Goal: Transaction & Acquisition: Obtain resource

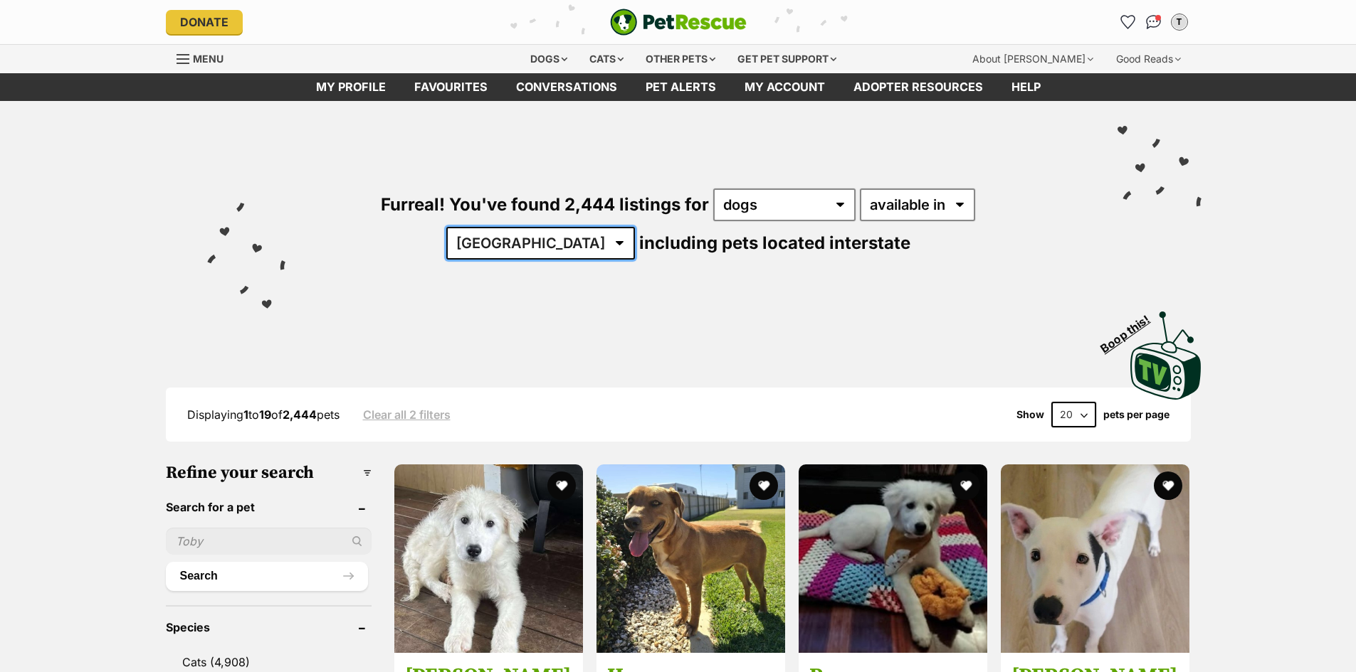
click at [635, 227] on select "Australia ACT NSW NT QLD SA TAS VIC WA" at bounding box center [540, 243] width 189 height 33
select select "VIC"
click at [635, 227] on select "Australia ACT NSW NT QLD SA TAS VIC WA" at bounding box center [540, 243] width 189 height 33
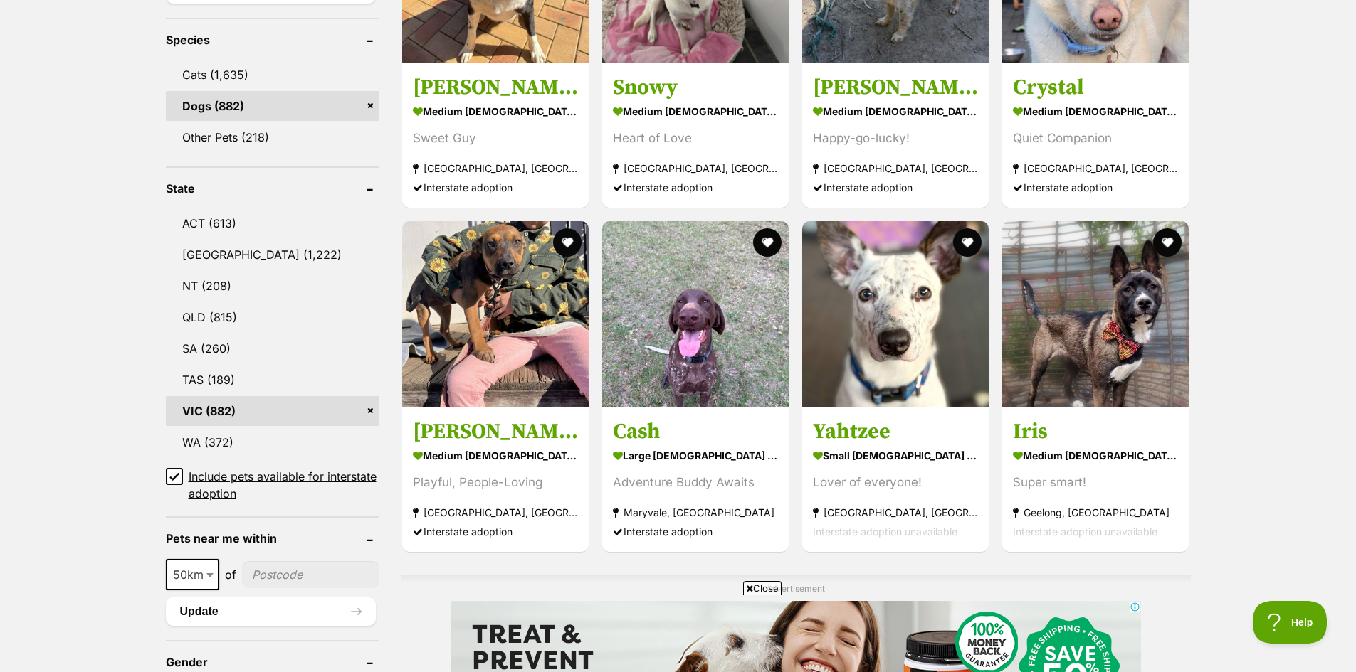
scroll to position [356, 0]
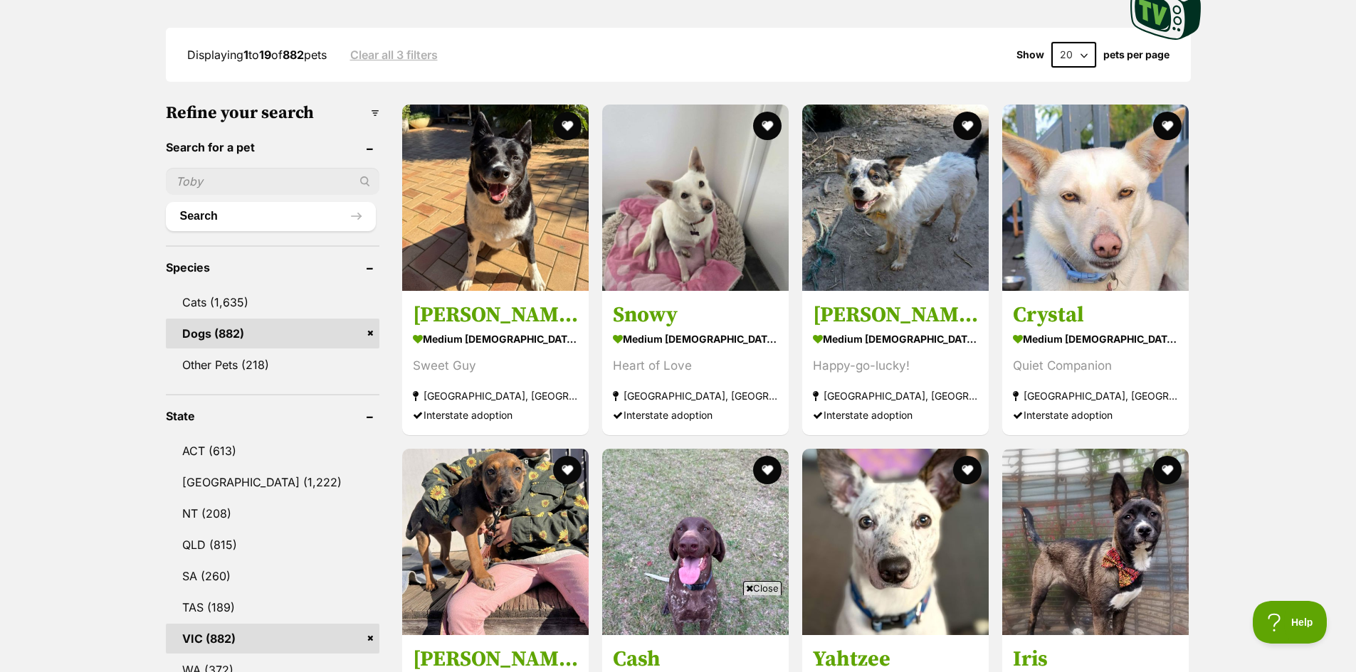
click at [265, 193] on input "text" at bounding box center [272, 181] width 213 height 27
type input "b"
type input "[PERSON_NAME]"
click at [361, 179] on div "[PERSON_NAME]" at bounding box center [272, 181] width 213 height 27
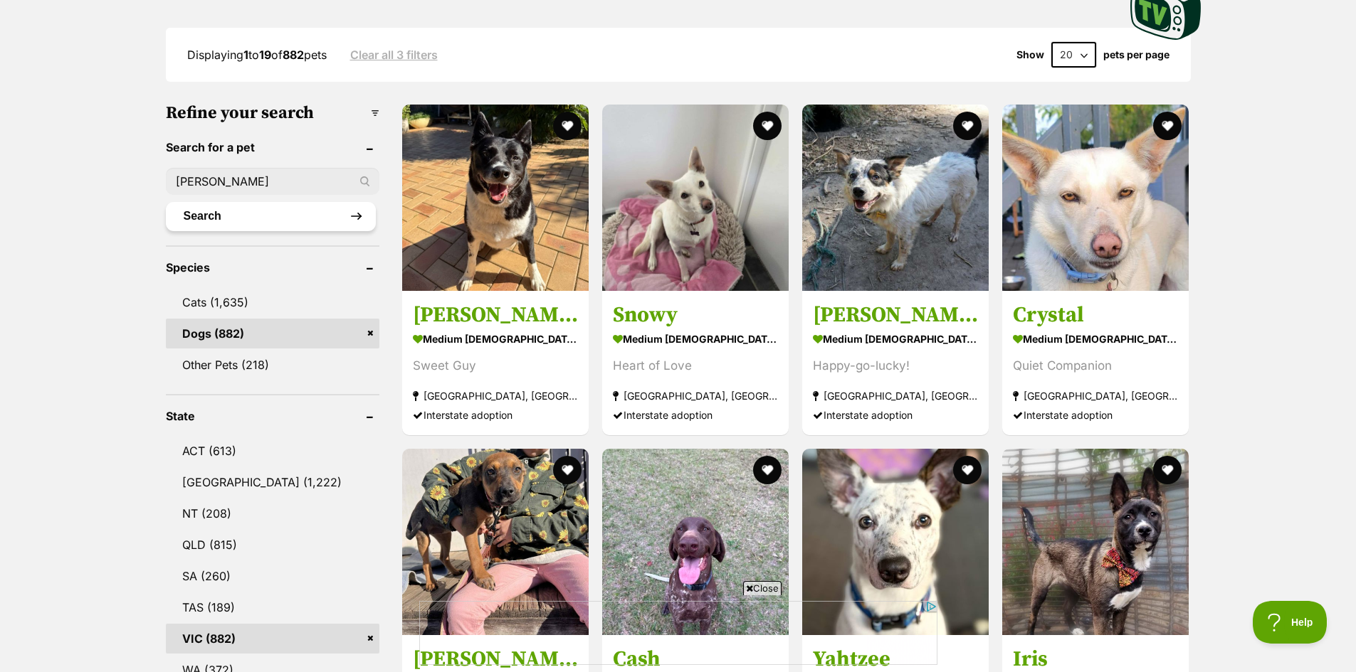
click at [278, 224] on button "Search" at bounding box center [271, 216] width 210 height 28
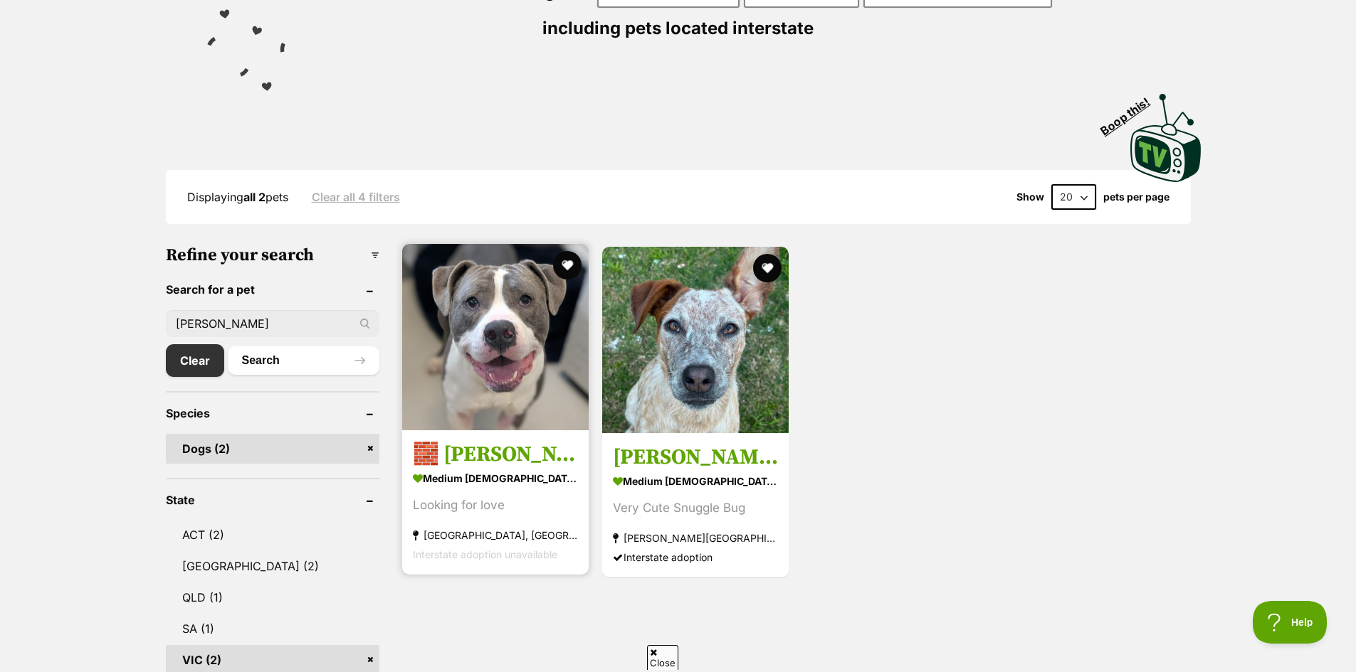
click at [477, 374] on img at bounding box center [495, 337] width 186 height 186
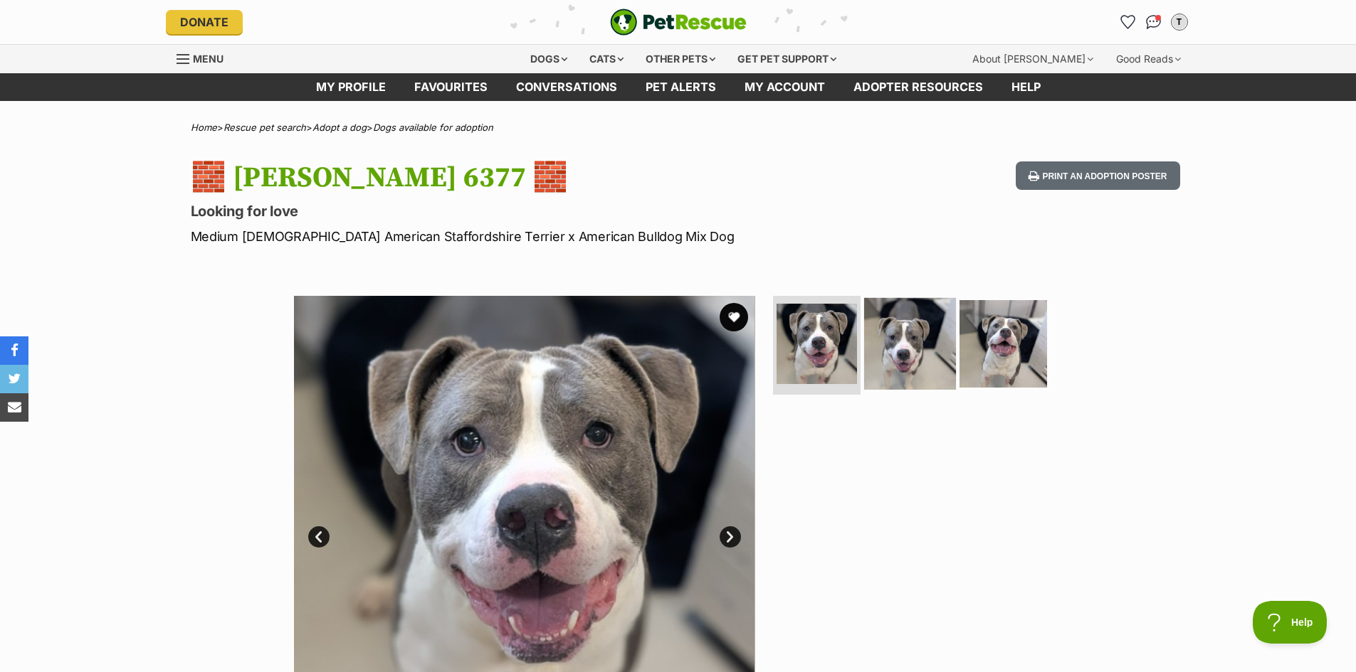
click at [912, 352] on img at bounding box center [910, 343] width 92 height 92
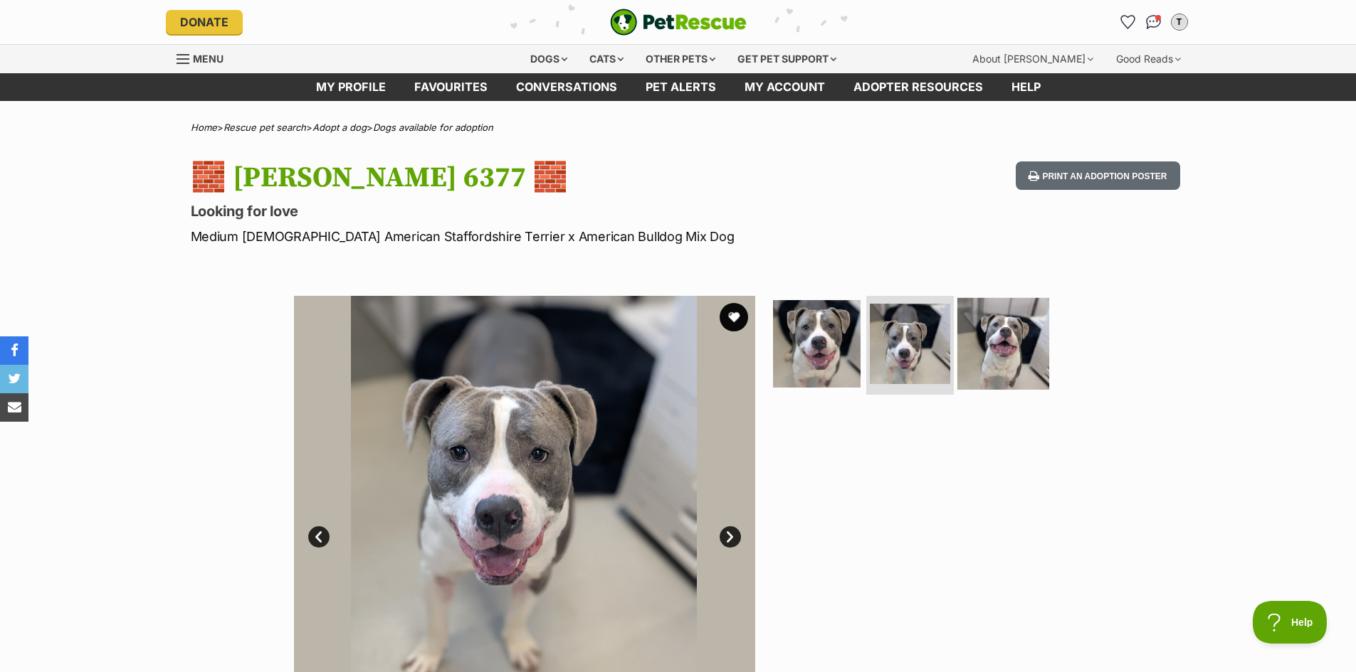
click at [1010, 359] on img at bounding box center [1003, 343] width 92 height 92
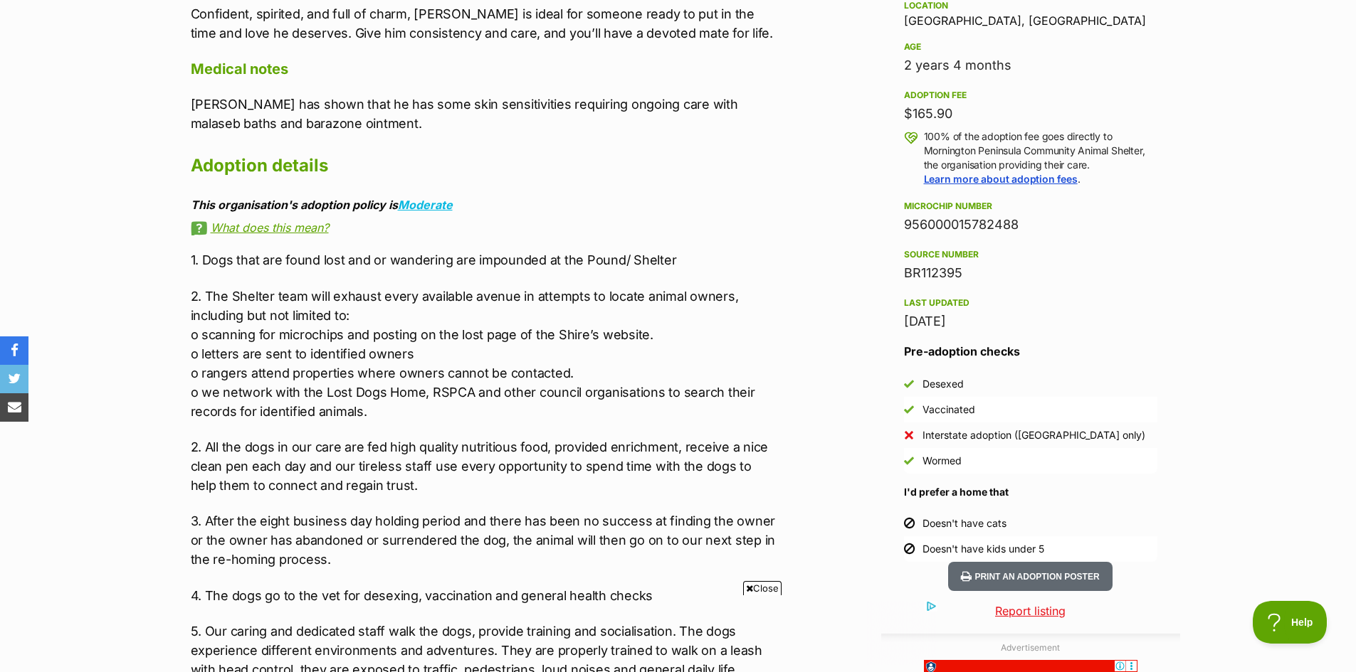
scroll to position [996, 0]
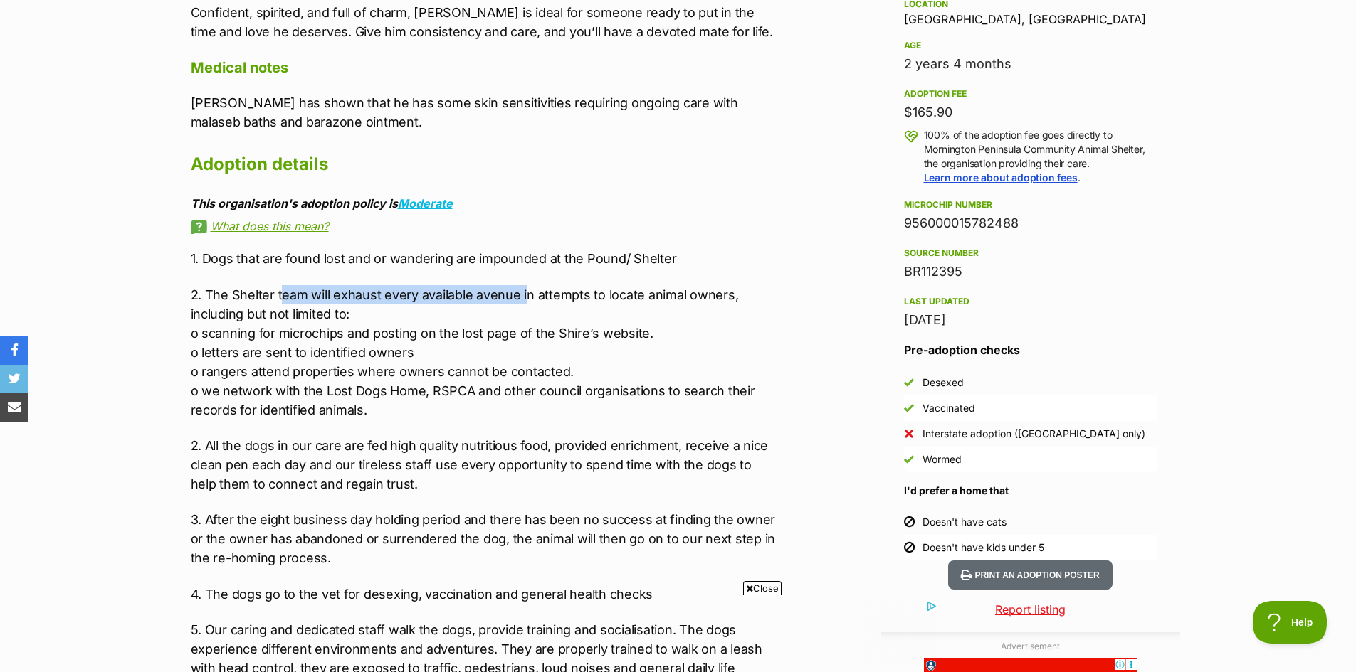
drag, startPoint x: 381, startPoint y: 268, endPoint x: 535, endPoint y: 295, distance: 156.9
click at [526, 278] on div "1. Dogs that are found lost and or wandering are impounded at the Pound/ Shelte…" at bounding box center [485, 539] width 588 height 580
click at [535, 312] on p "2. The Shelter team will exhaust every available avenue in attempts to locate a…" at bounding box center [485, 352] width 588 height 134
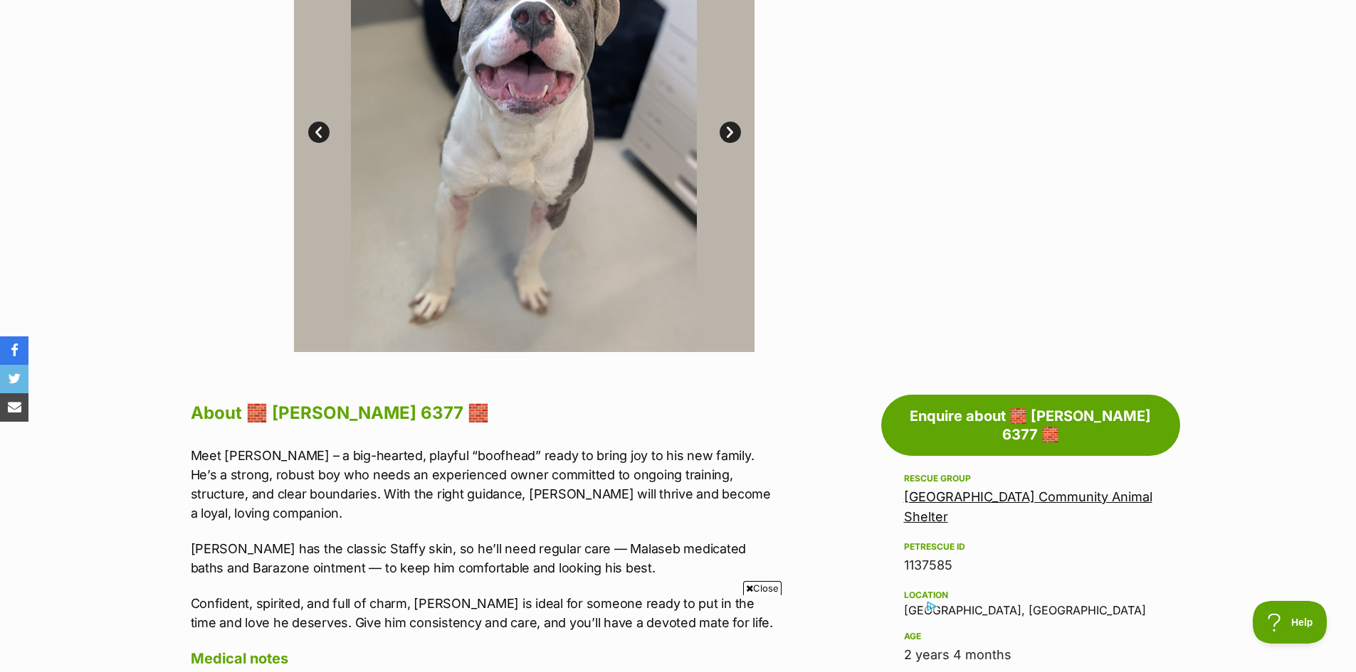
scroll to position [213, 0]
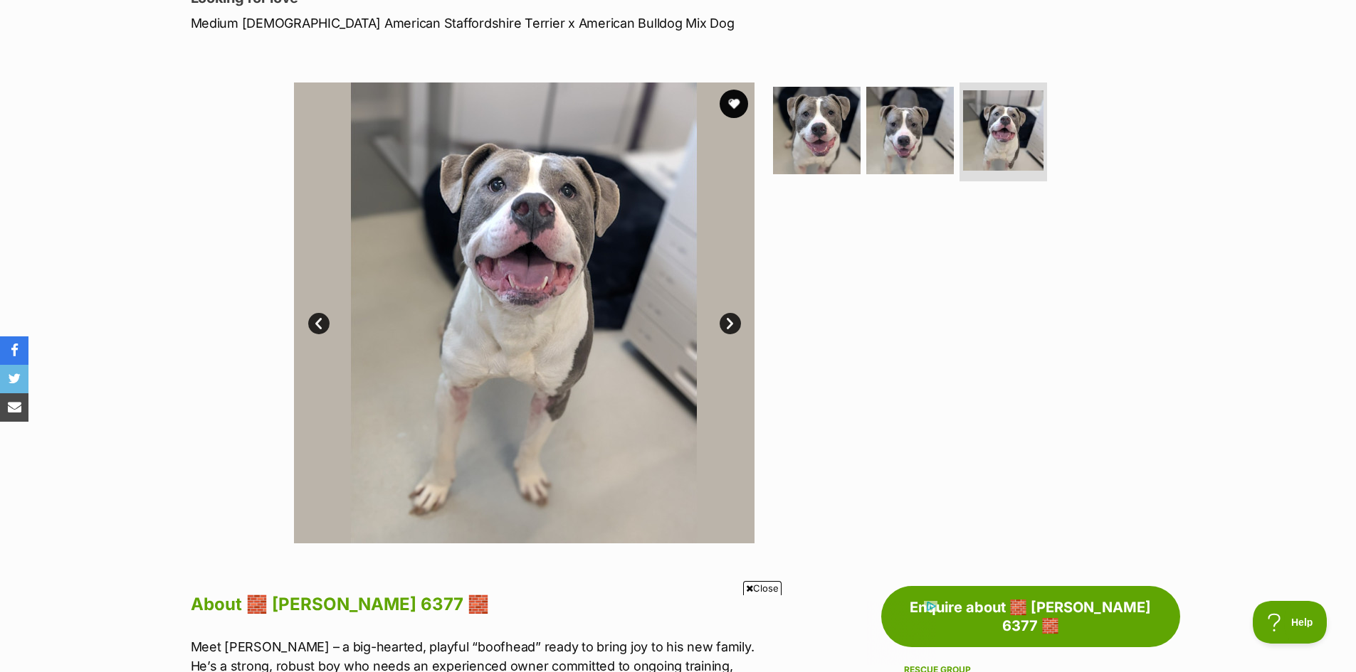
click at [322, 322] on link "Prev" at bounding box center [318, 323] width 21 height 21
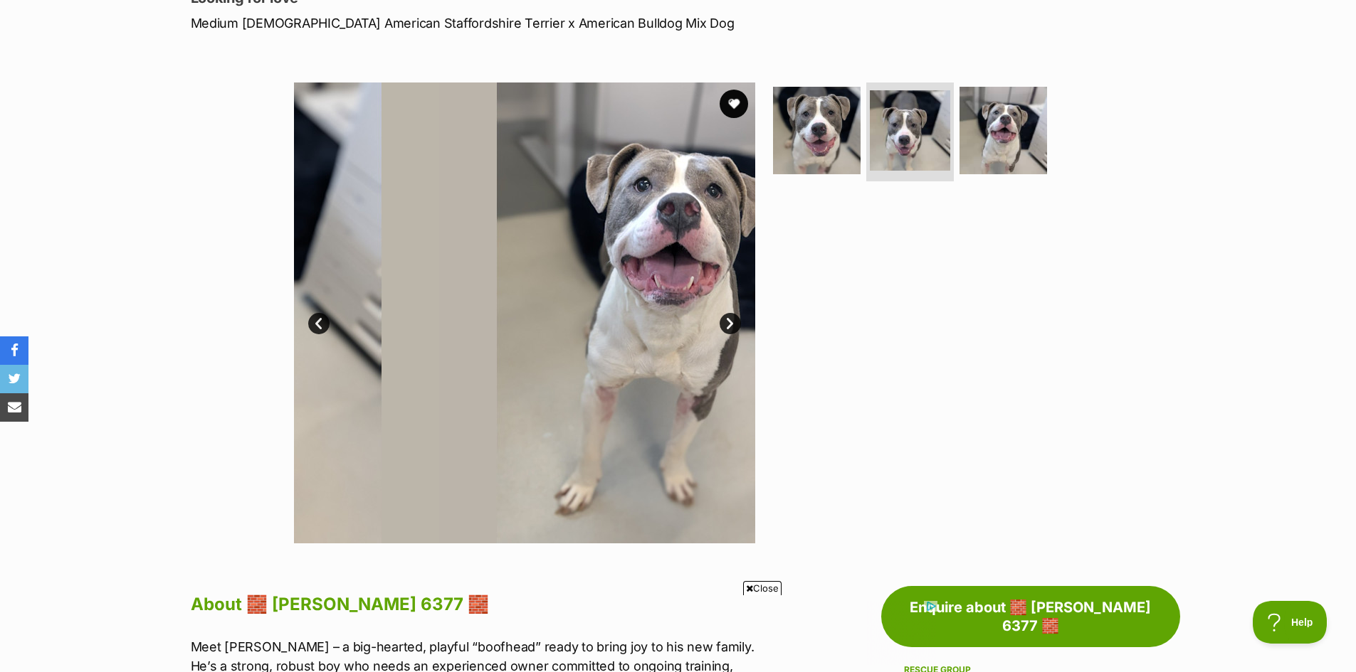
click at [322, 322] on link "Prev" at bounding box center [318, 323] width 21 height 21
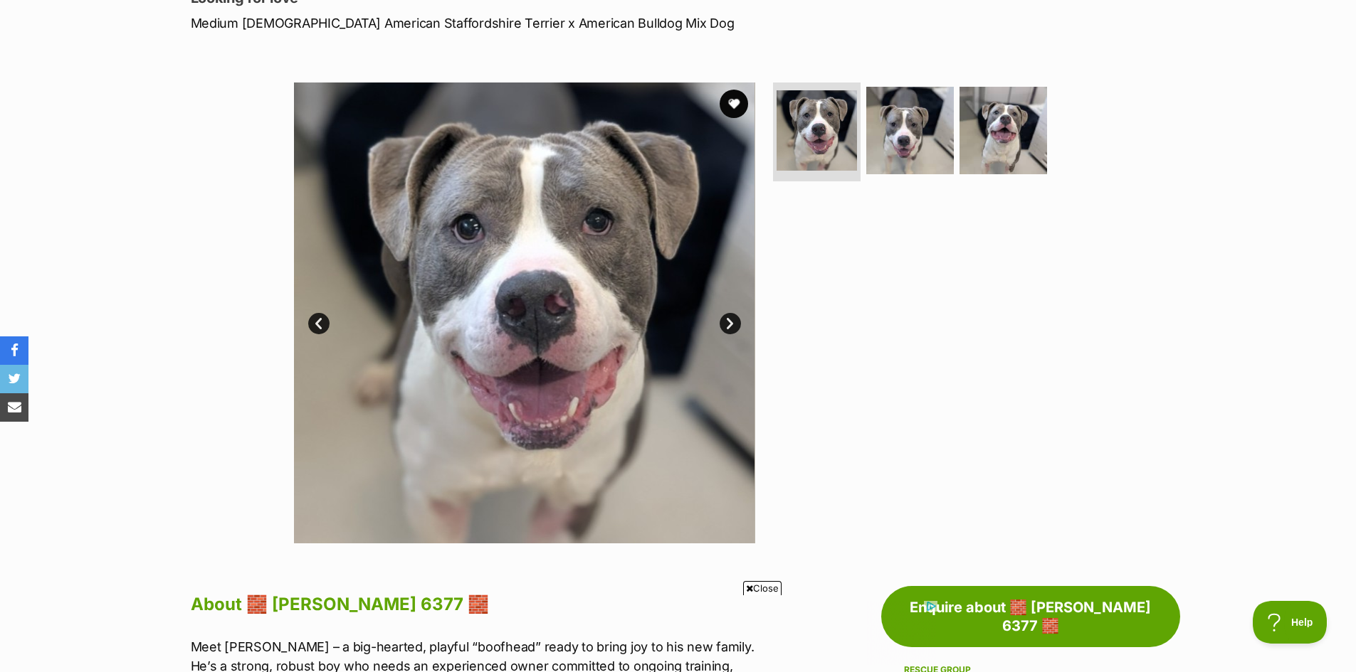
click at [322, 322] on link "Prev" at bounding box center [318, 323] width 21 height 21
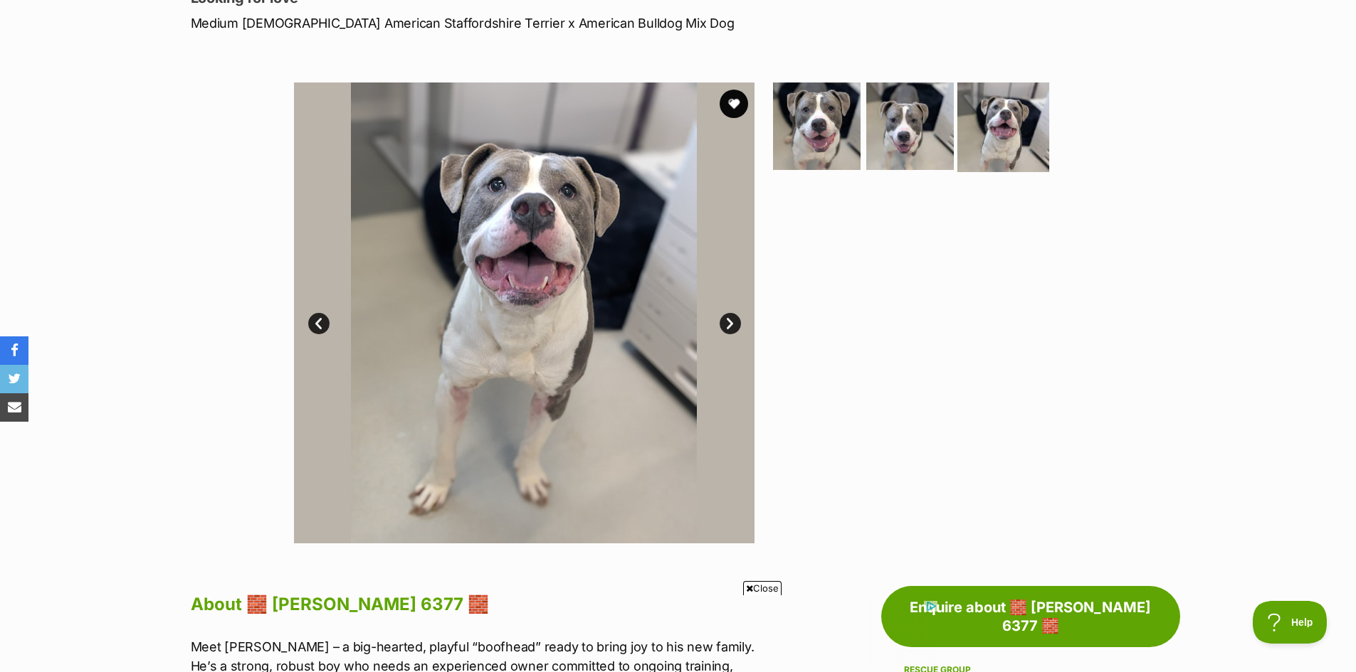
click at [978, 122] on img at bounding box center [1003, 126] width 92 height 92
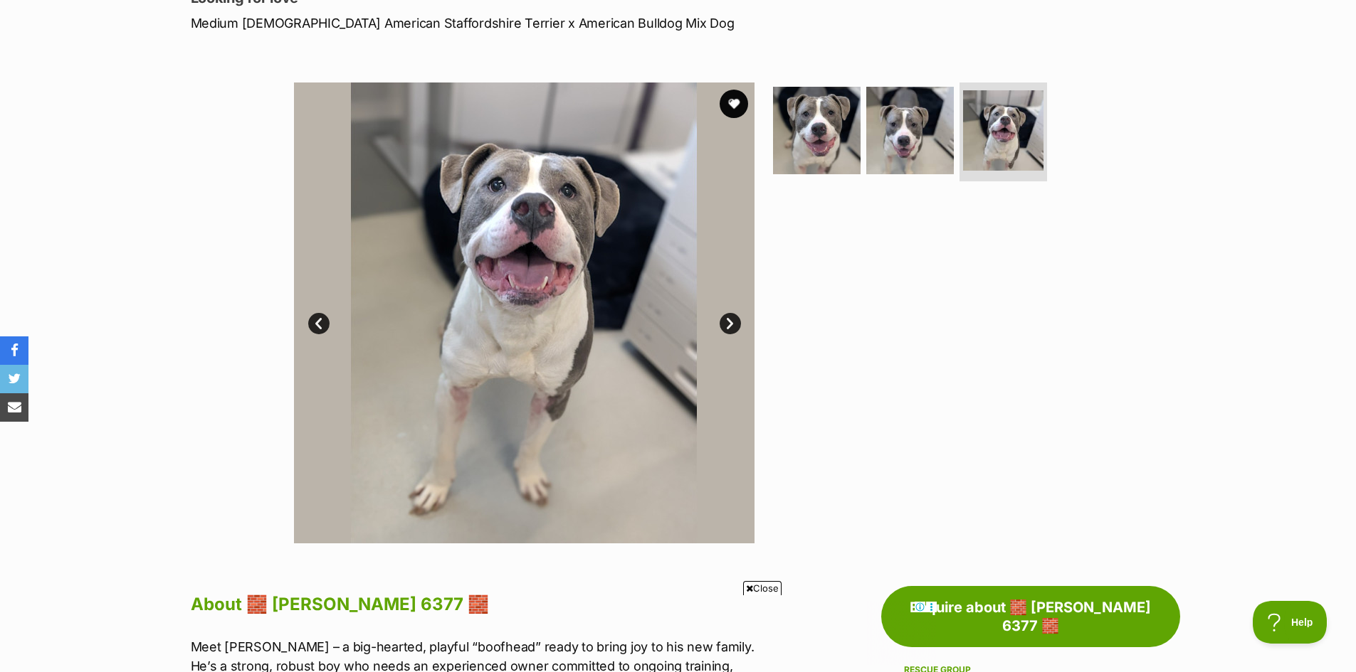
scroll to position [0, 0]
